Goal: Check status: Check status

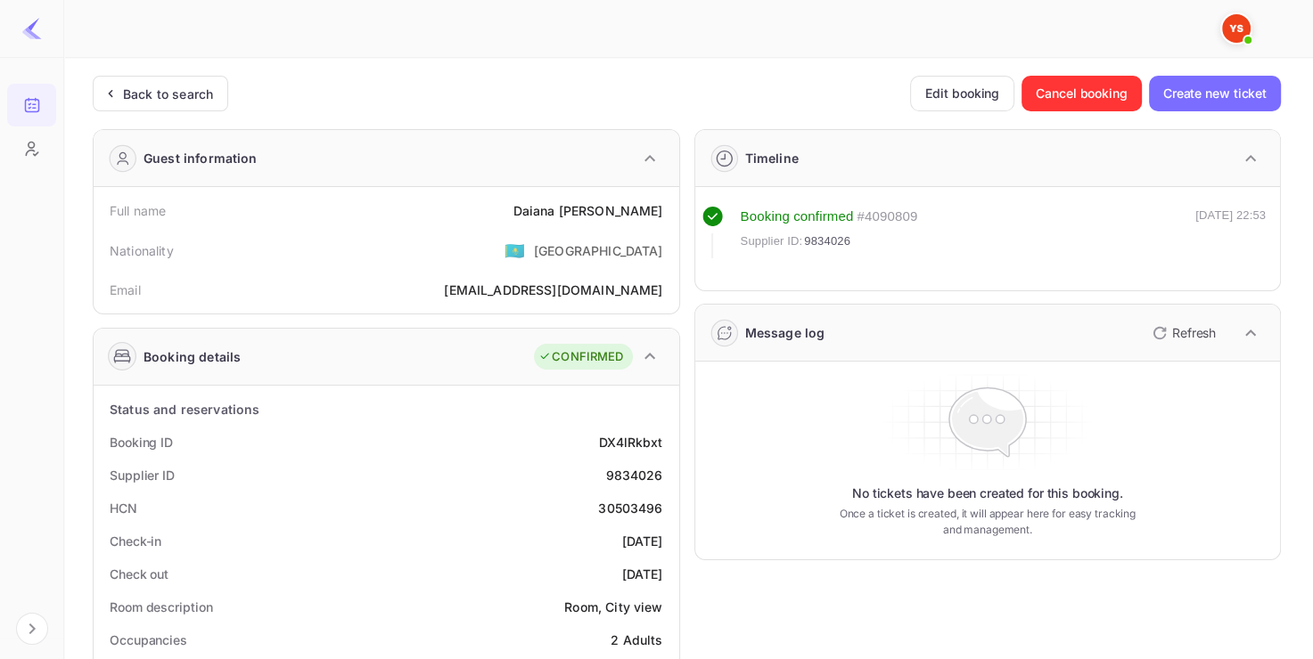
click at [139, 98] on div "Back to search" at bounding box center [168, 94] width 90 height 19
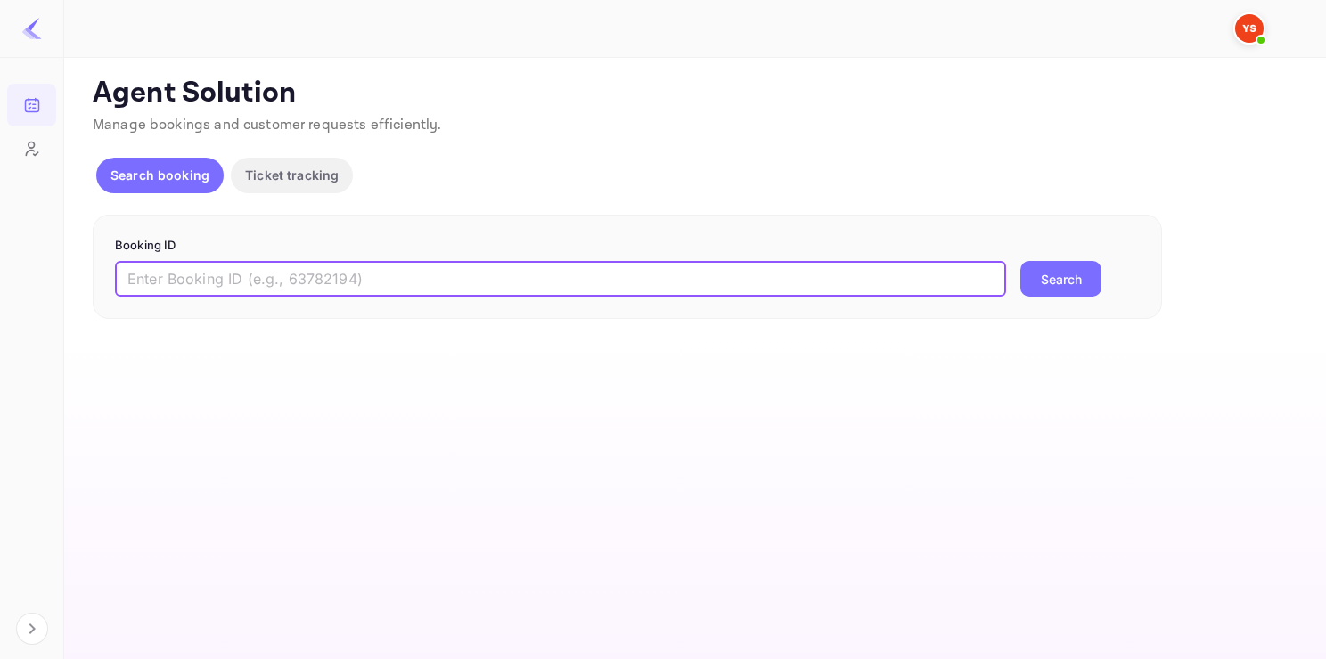
paste input "8883584"
click at [378, 286] on input "8883584" at bounding box center [560, 279] width 891 height 36
type input "8883584"
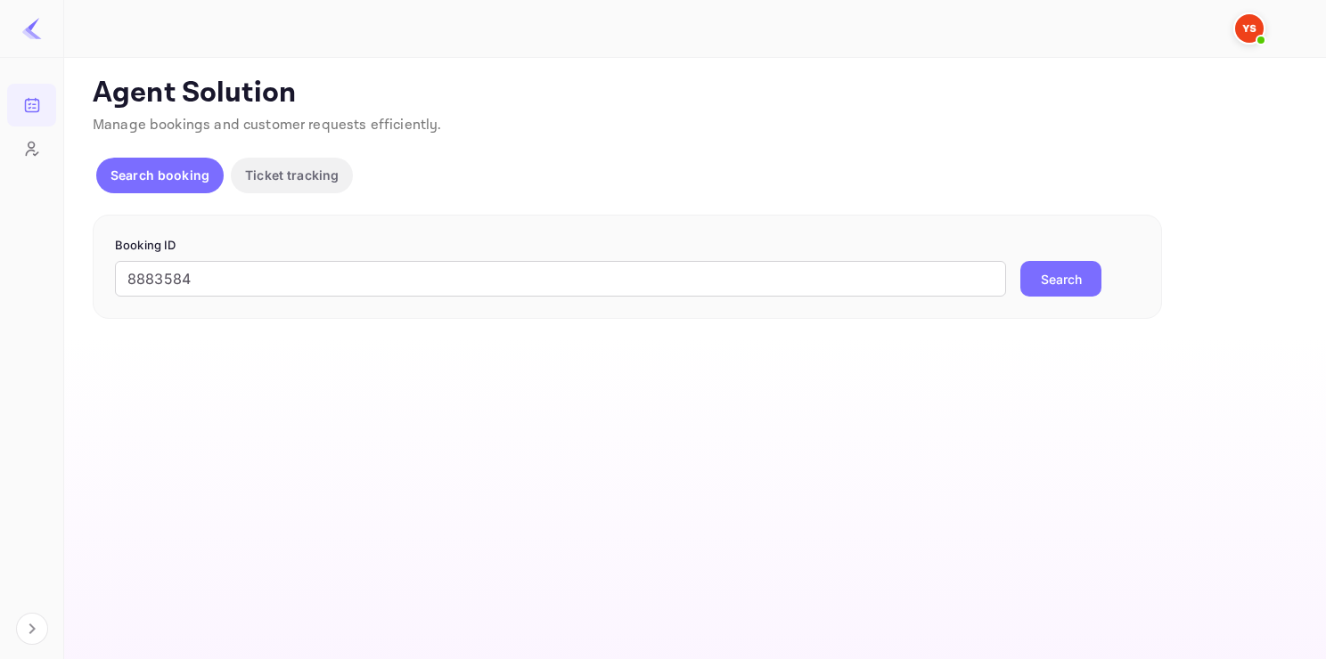
click at [1059, 274] on button "Search" at bounding box center [1060, 279] width 81 height 36
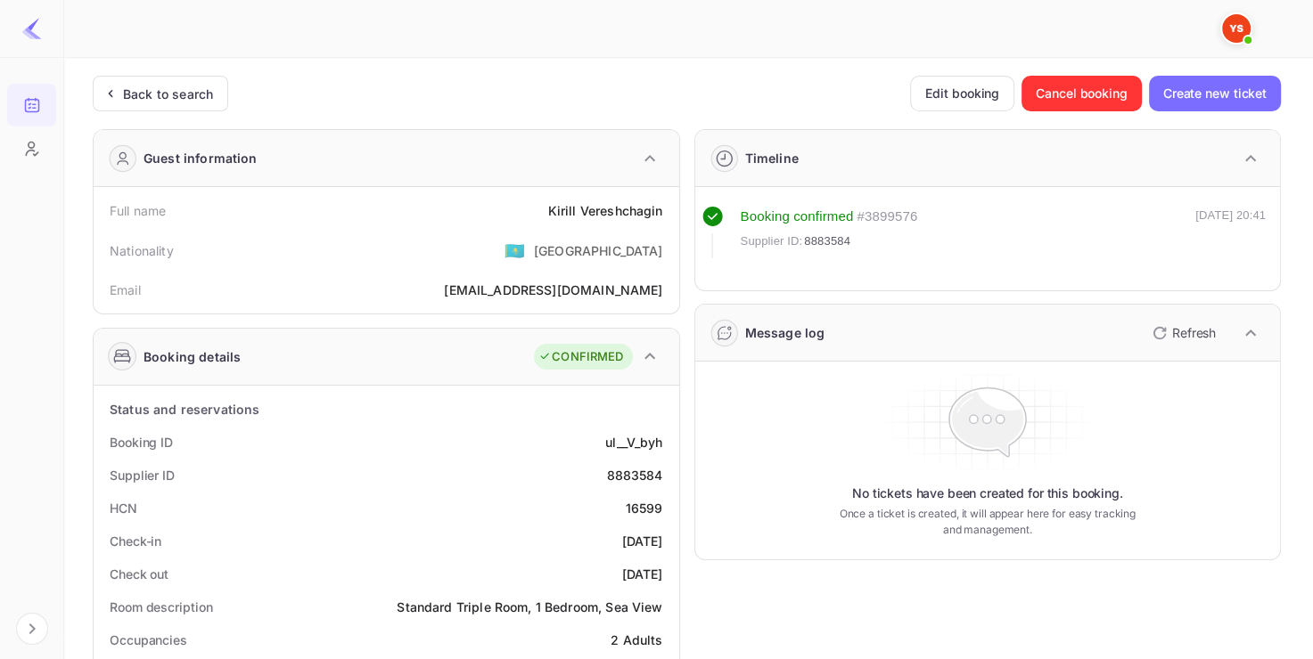
click at [627, 472] on div "8883584" at bounding box center [634, 475] width 56 height 19
copy div "8883584"
click at [627, 472] on div "8883584" at bounding box center [634, 475] width 56 height 19
drag, startPoint x: 528, startPoint y: 193, endPoint x: 676, endPoint y: 206, distance: 148.5
click at [676, 206] on div "Full name [PERSON_NAME] Nationality 🇰🇿 [DEMOGRAPHIC_DATA] Email [EMAIL_ADDRESS]…" at bounding box center [387, 250] width 586 height 127
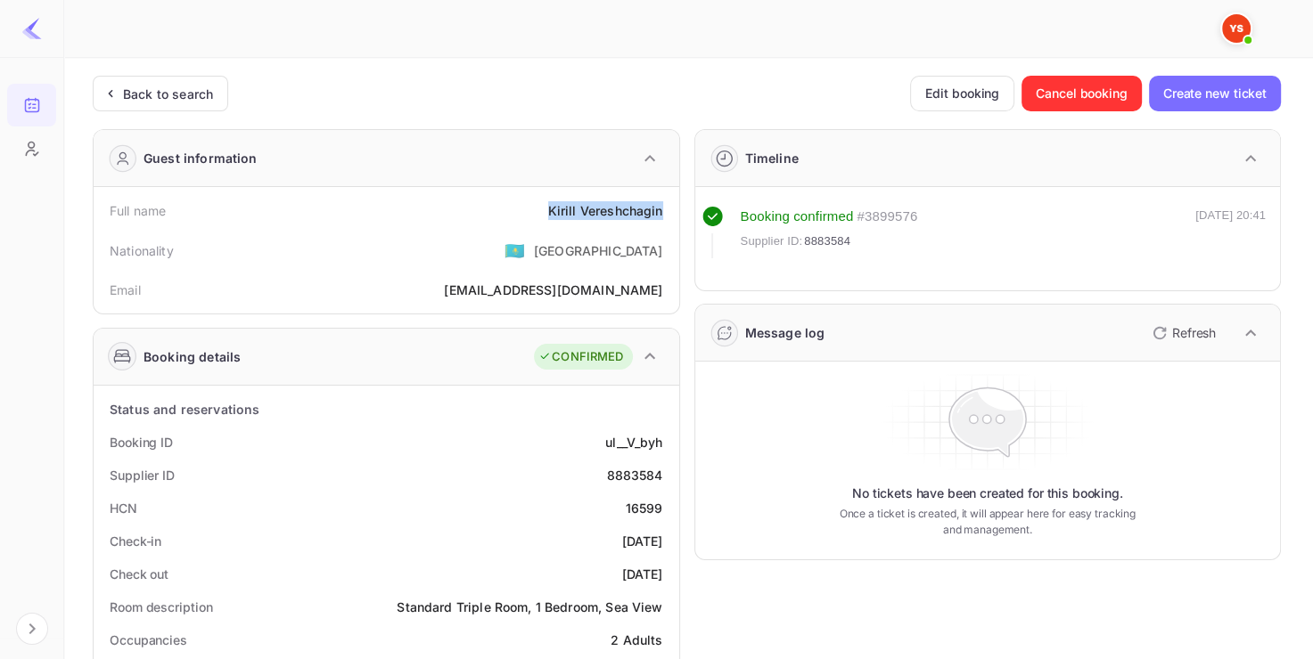
copy div "[PERSON_NAME]"
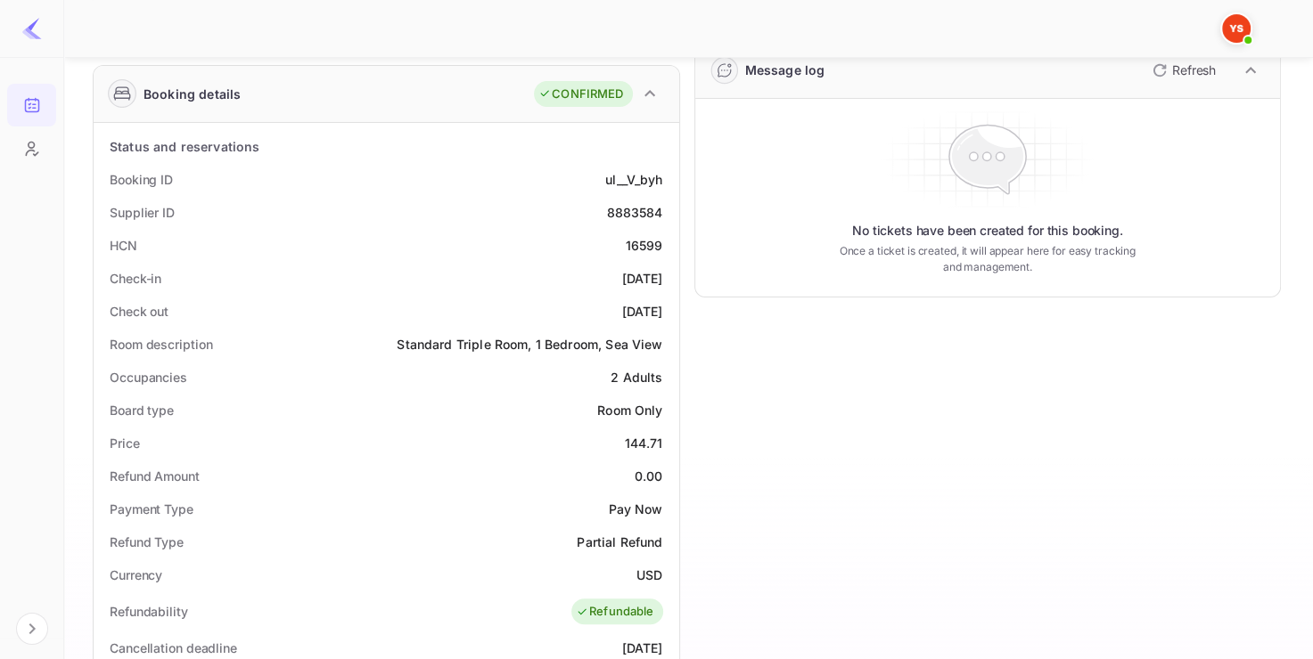
scroll to position [270, 0]
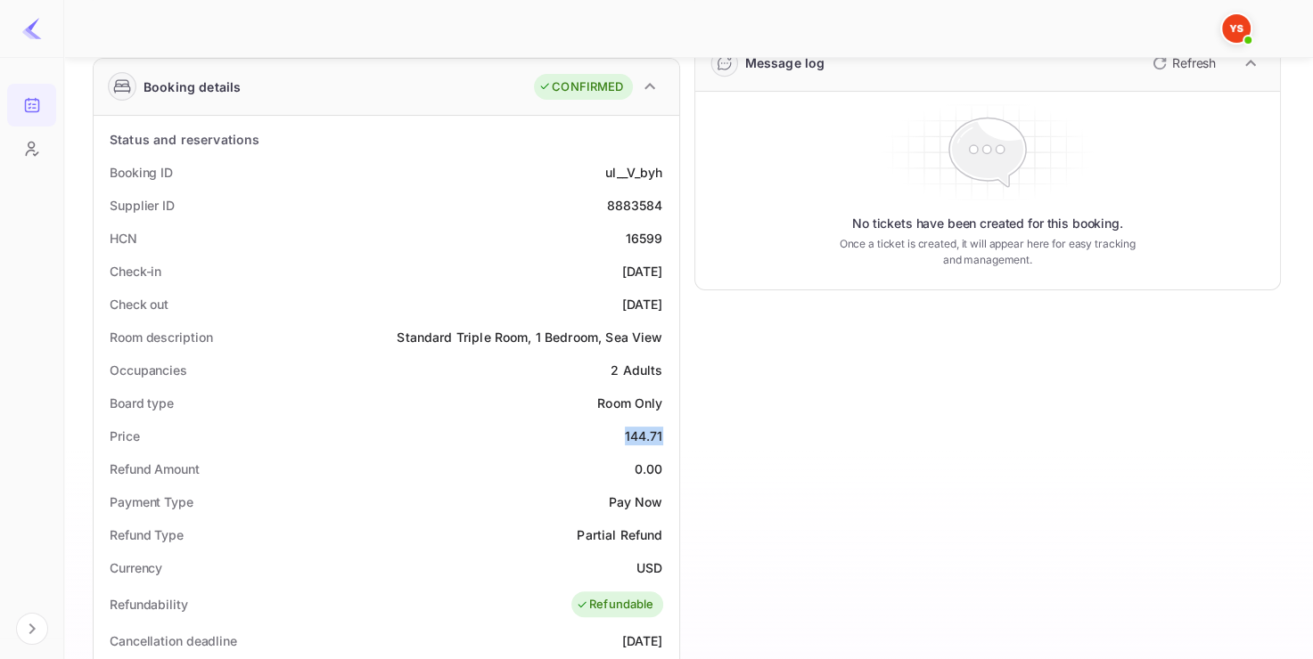
drag, startPoint x: 609, startPoint y: 428, endPoint x: 667, endPoint y: 428, distance: 57.9
click at [668, 428] on div "Price 144.71" at bounding box center [386, 436] width 571 height 33
copy div "144.71"
